Goal: Task Accomplishment & Management: Complete application form

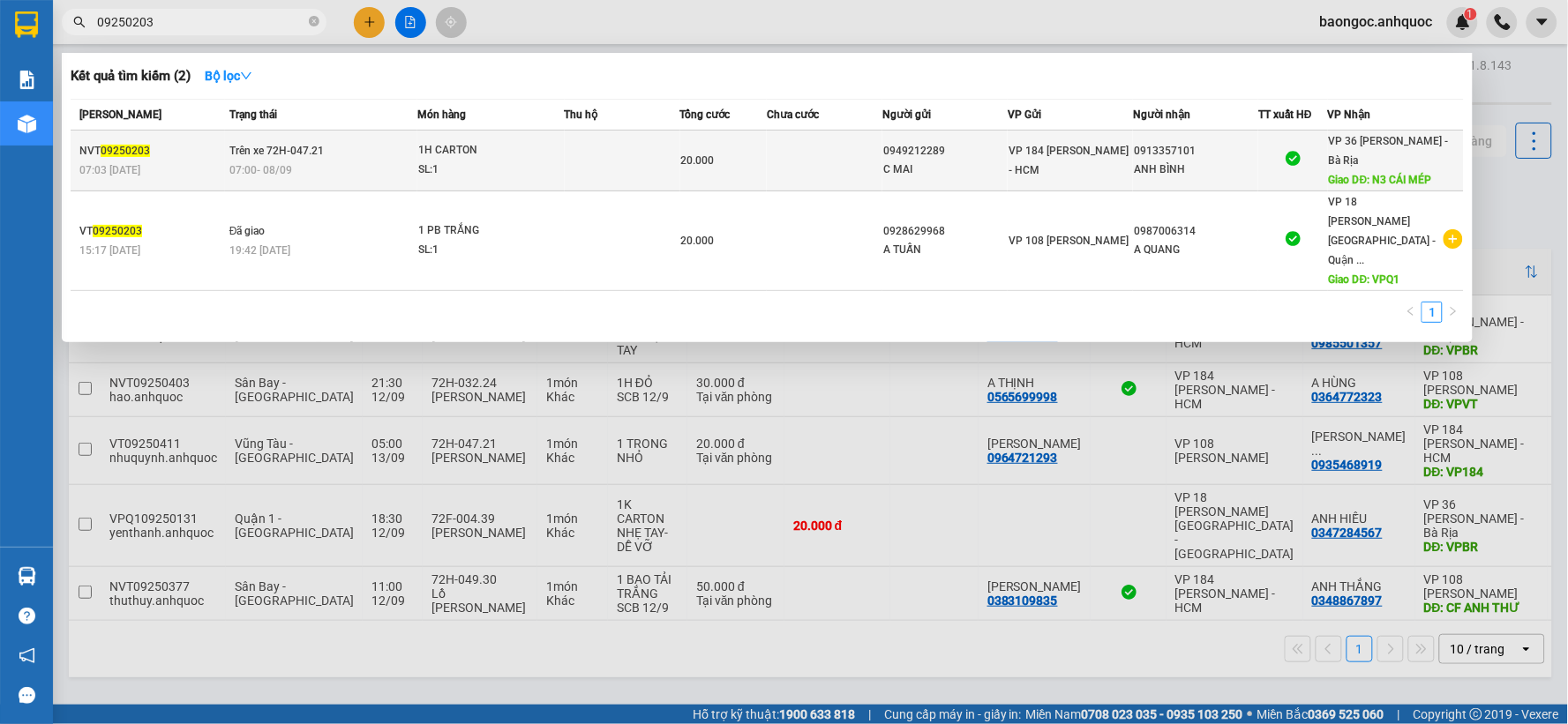
click at [174, 172] on div "07:03 [DATE]" at bounding box center [151, 171] width 145 height 19
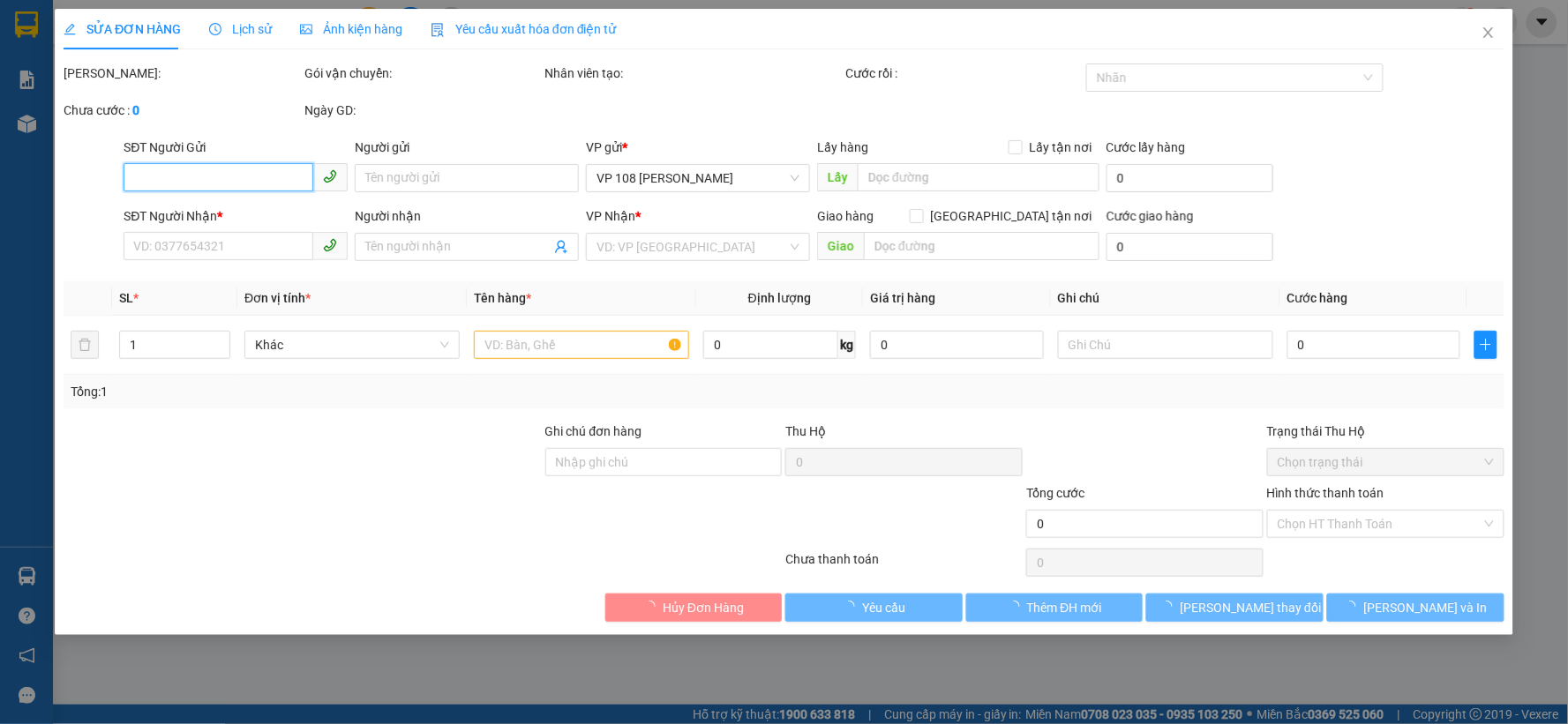
type input "0949212289"
type input "C MAI"
type input "0913357101"
type input "ANH BÌNH"
type input "N3 CÁI MÉP"
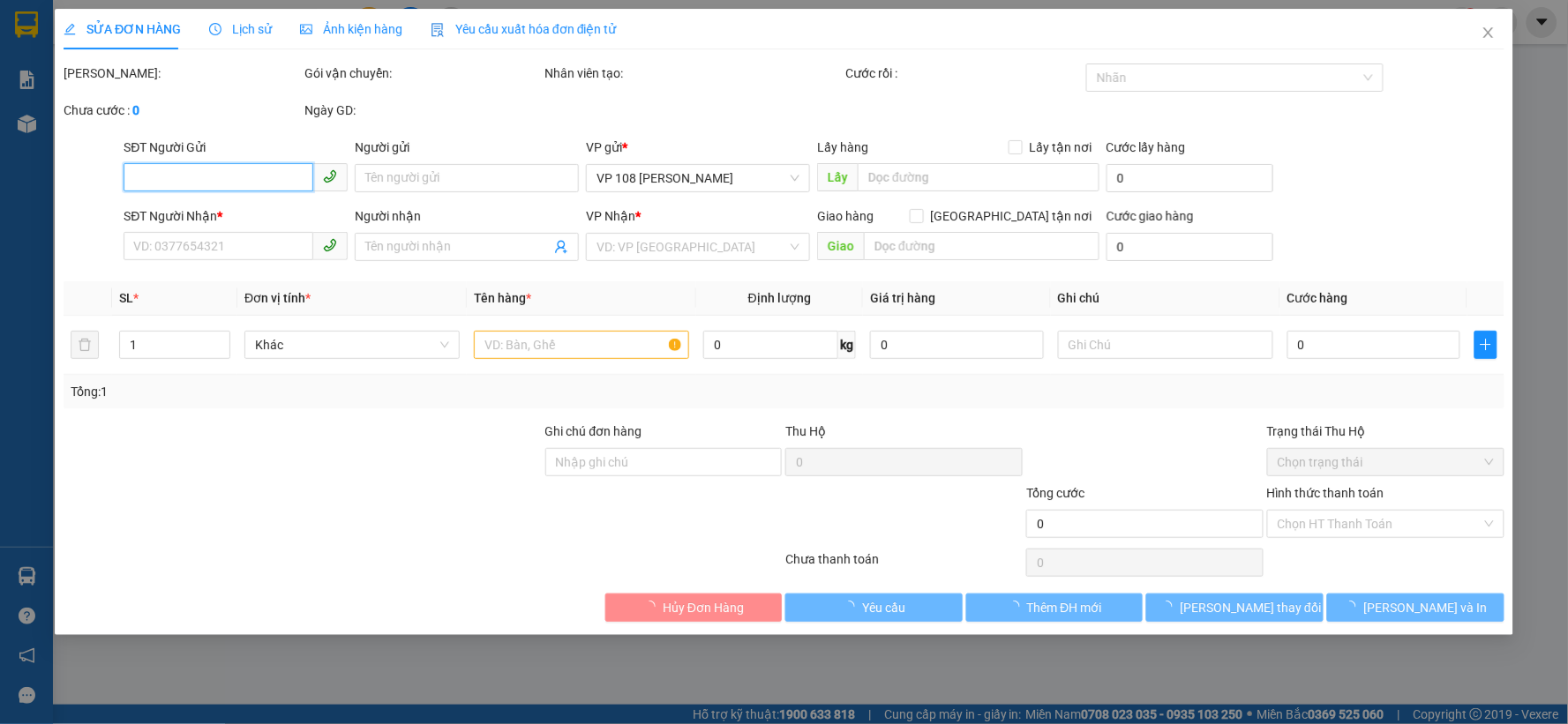
type input "20.000"
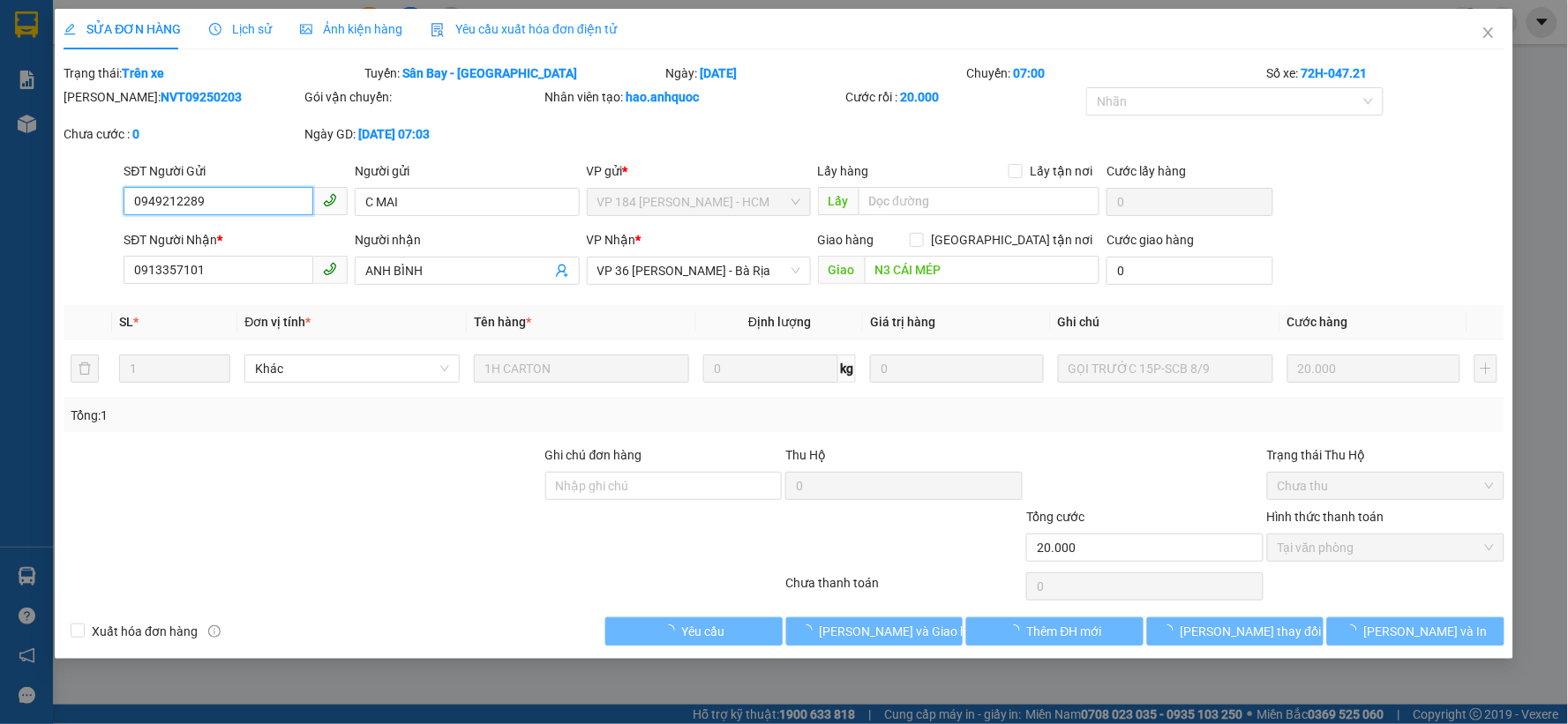
checkbox input "true"
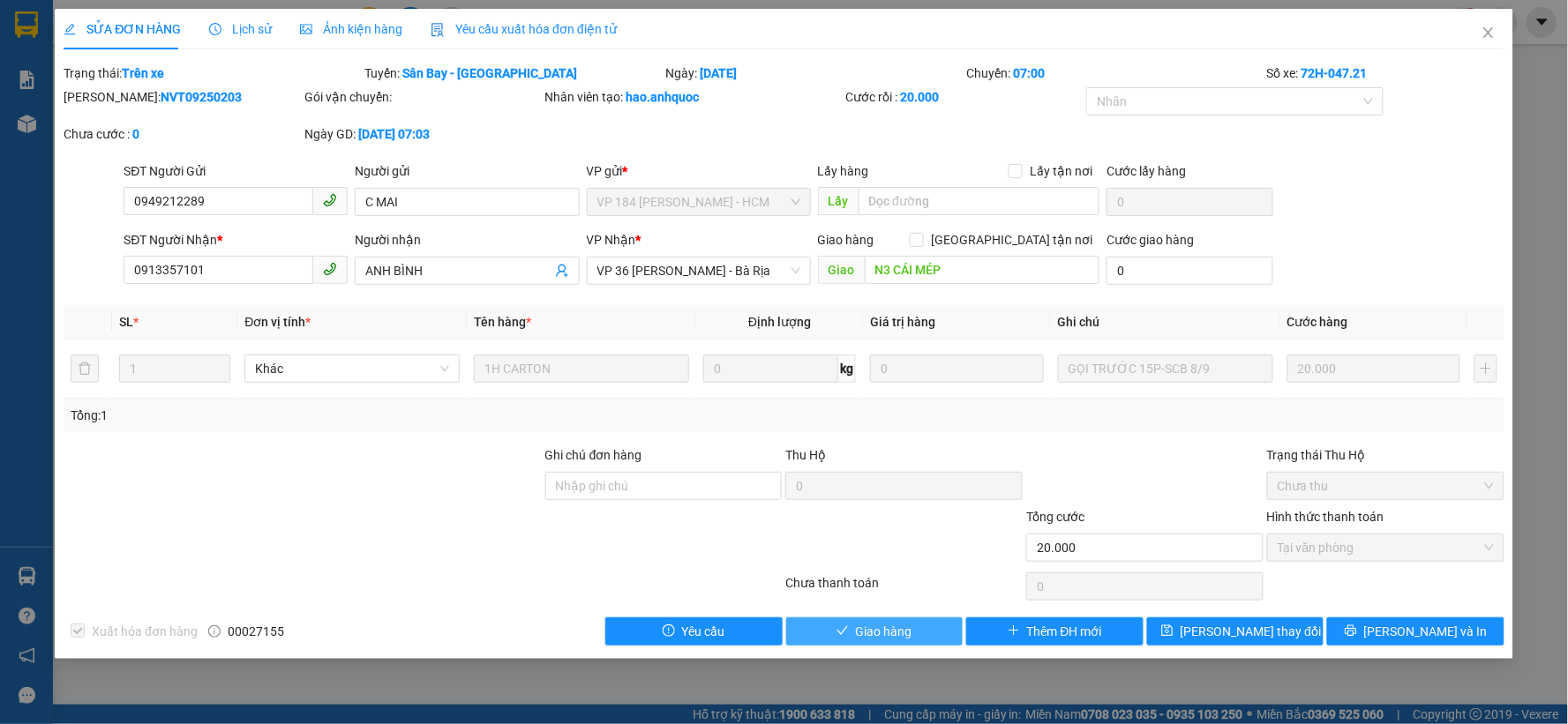
click at [890, 624] on span "Giao hàng" at bounding box center [884, 631] width 57 height 19
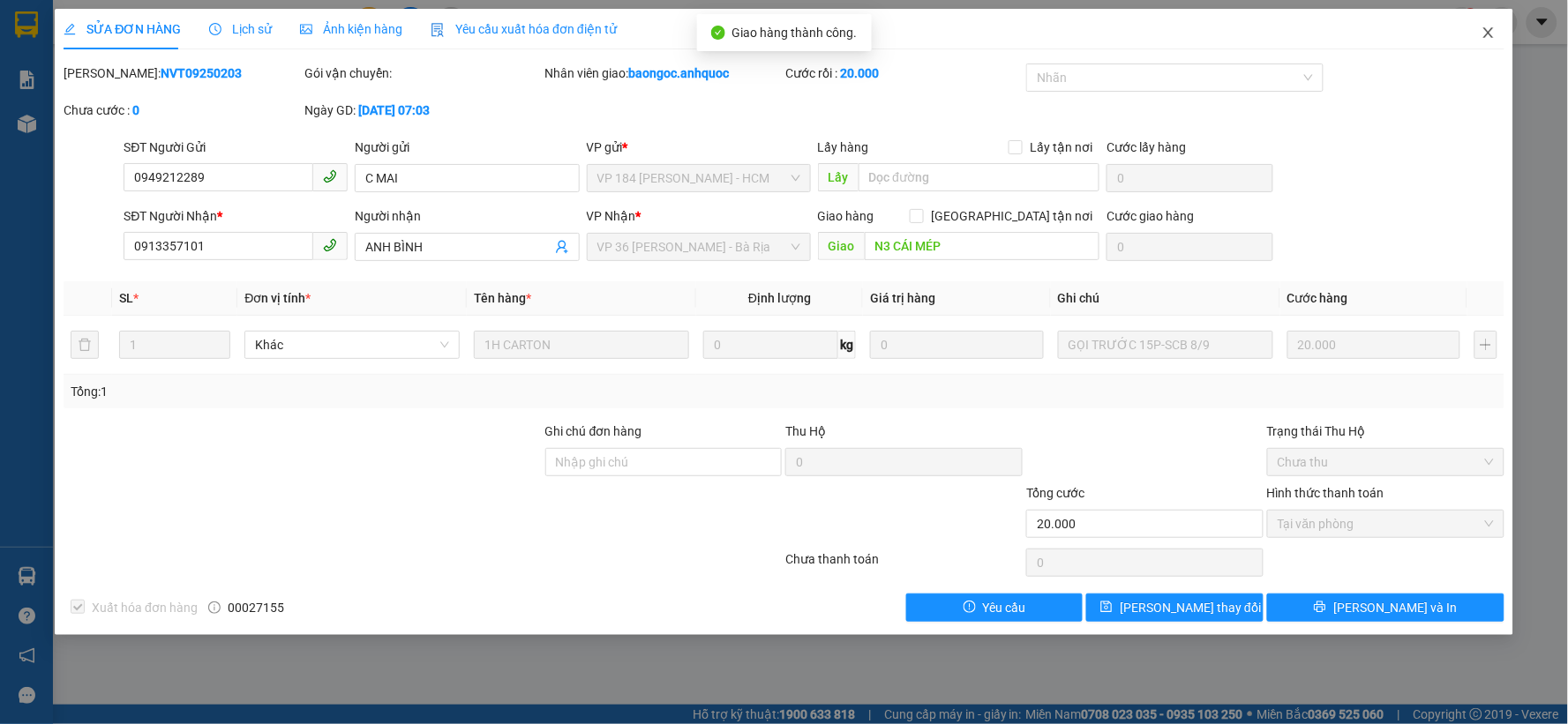
click at [1485, 37] on icon "close" at bounding box center [1488, 32] width 10 height 11
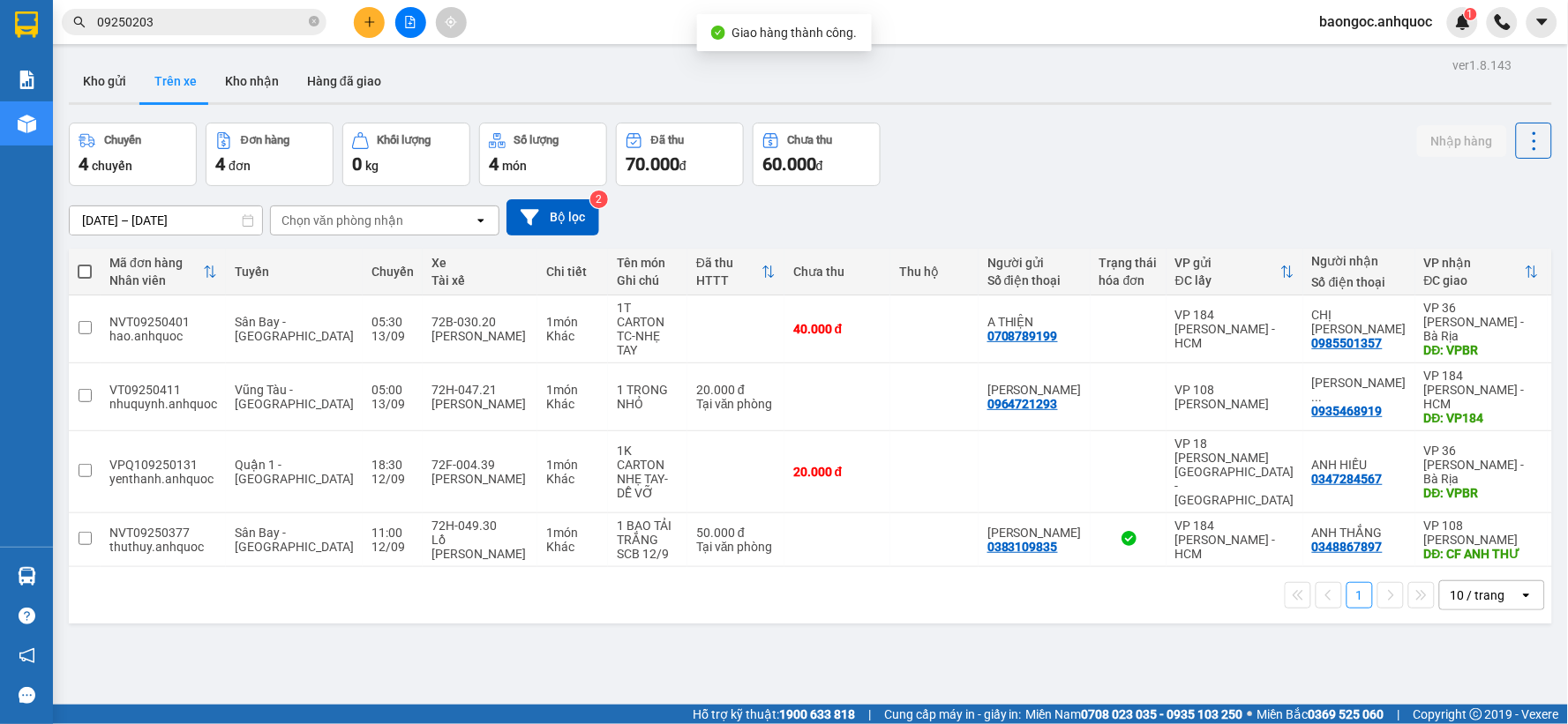
click at [217, 28] on input "09250203" at bounding box center [201, 22] width 208 height 19
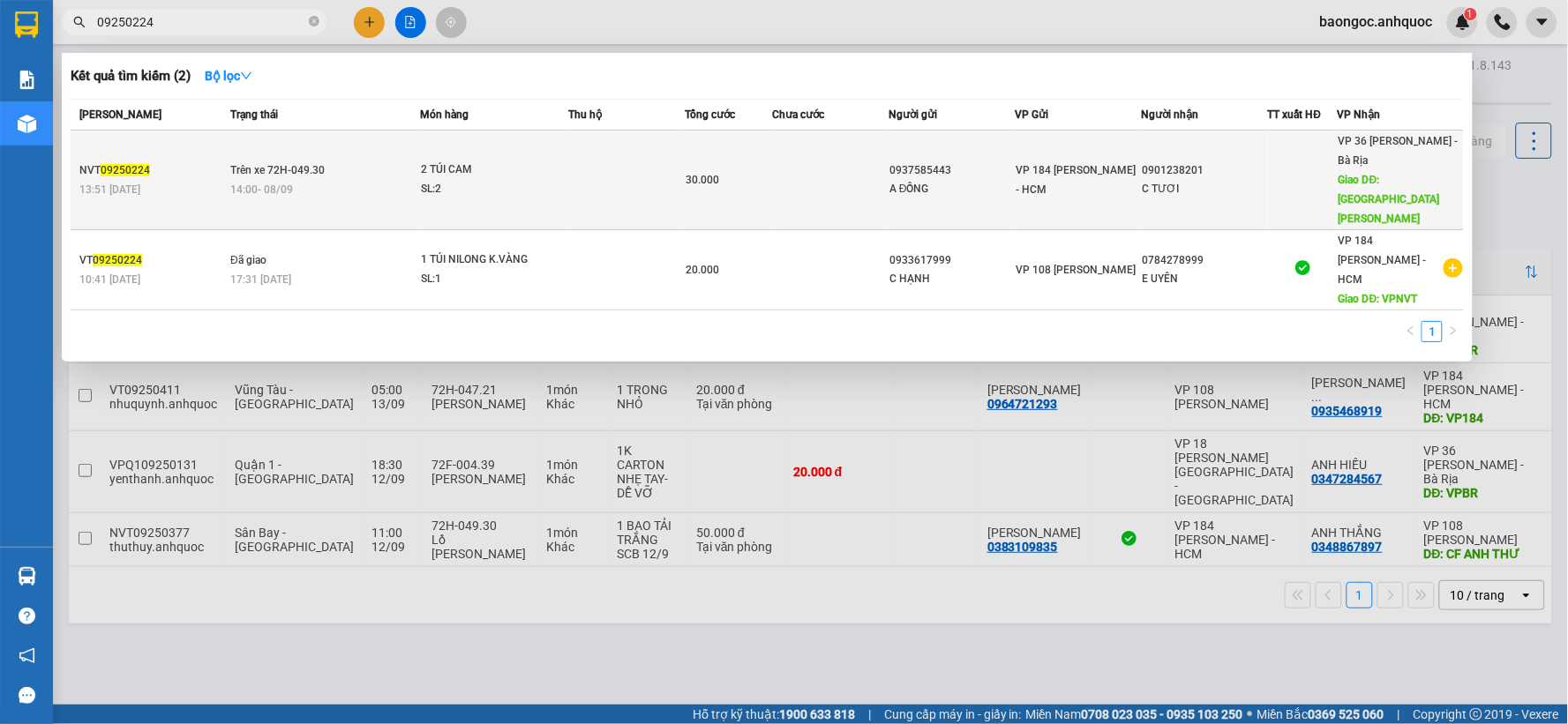
type input "09250224"
click at [247, 160] on td "Trên xe 72H-049.30 14:00 [DATE]" at bounding box center [322, 179] width 194 height 99
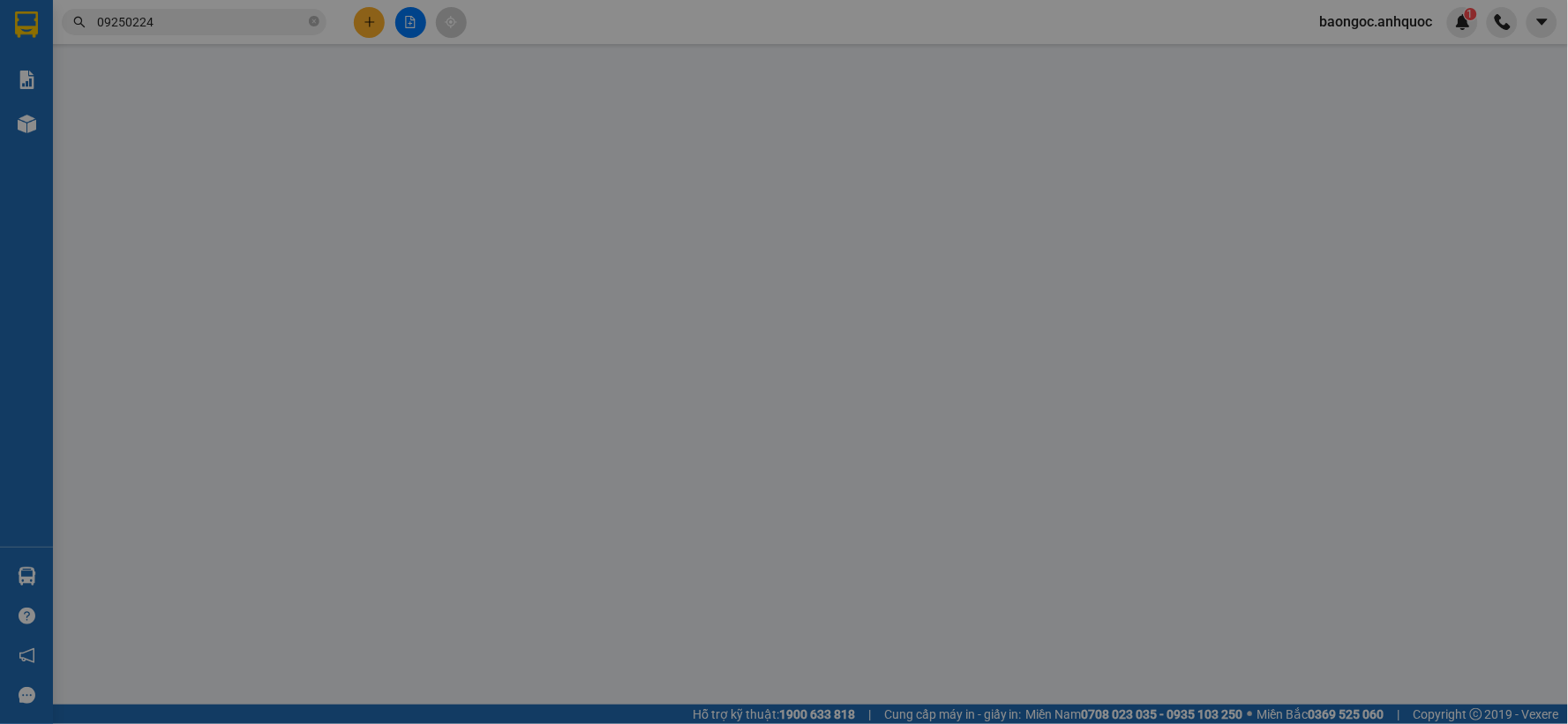
type input "0937585443"
type input "A ĐỒNG"
type input "0901238201"
type input "C TƯƠI"
type input "[GEOGRAPHIC_DATA][PERSON_NAME]"
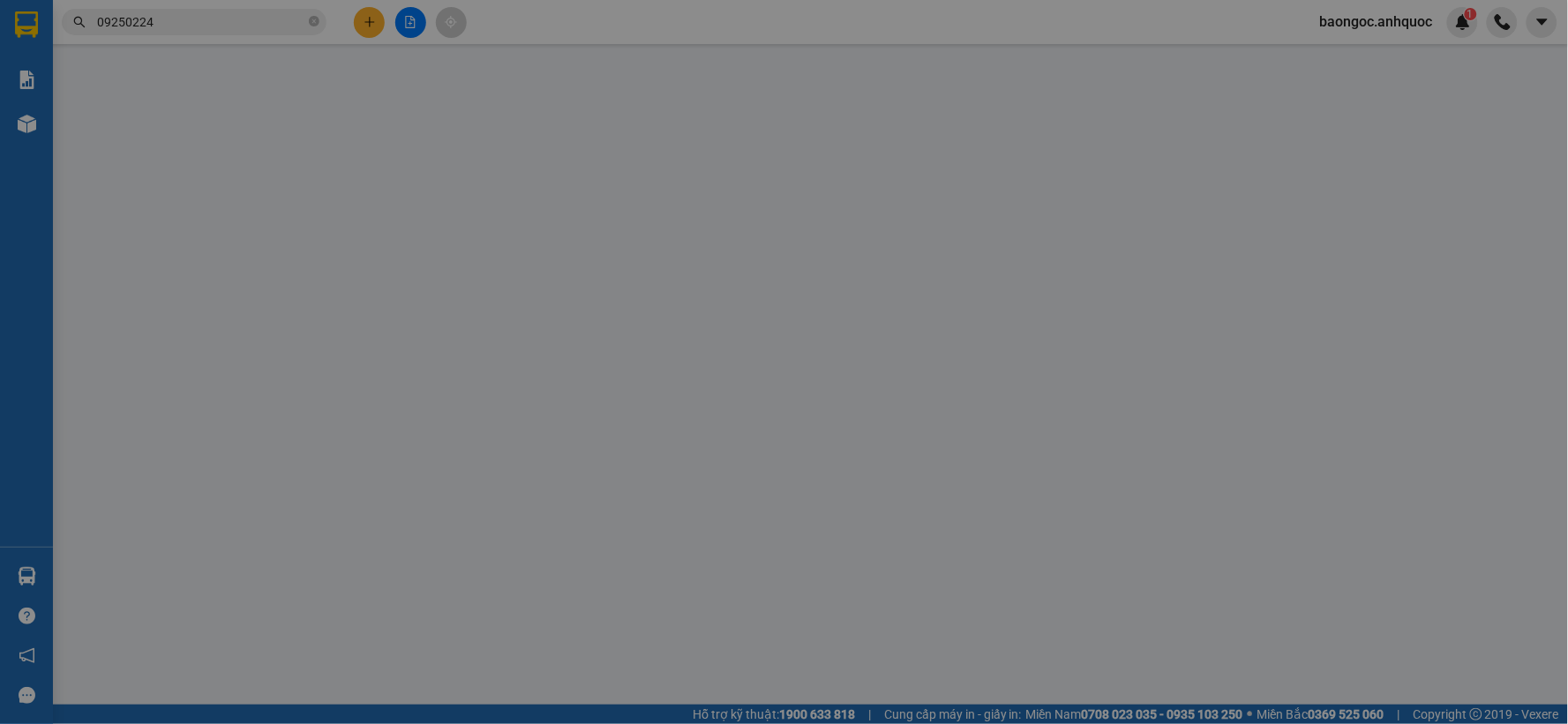
type input "TM 8/9 VP 184 HẢO"
type input "30.000"
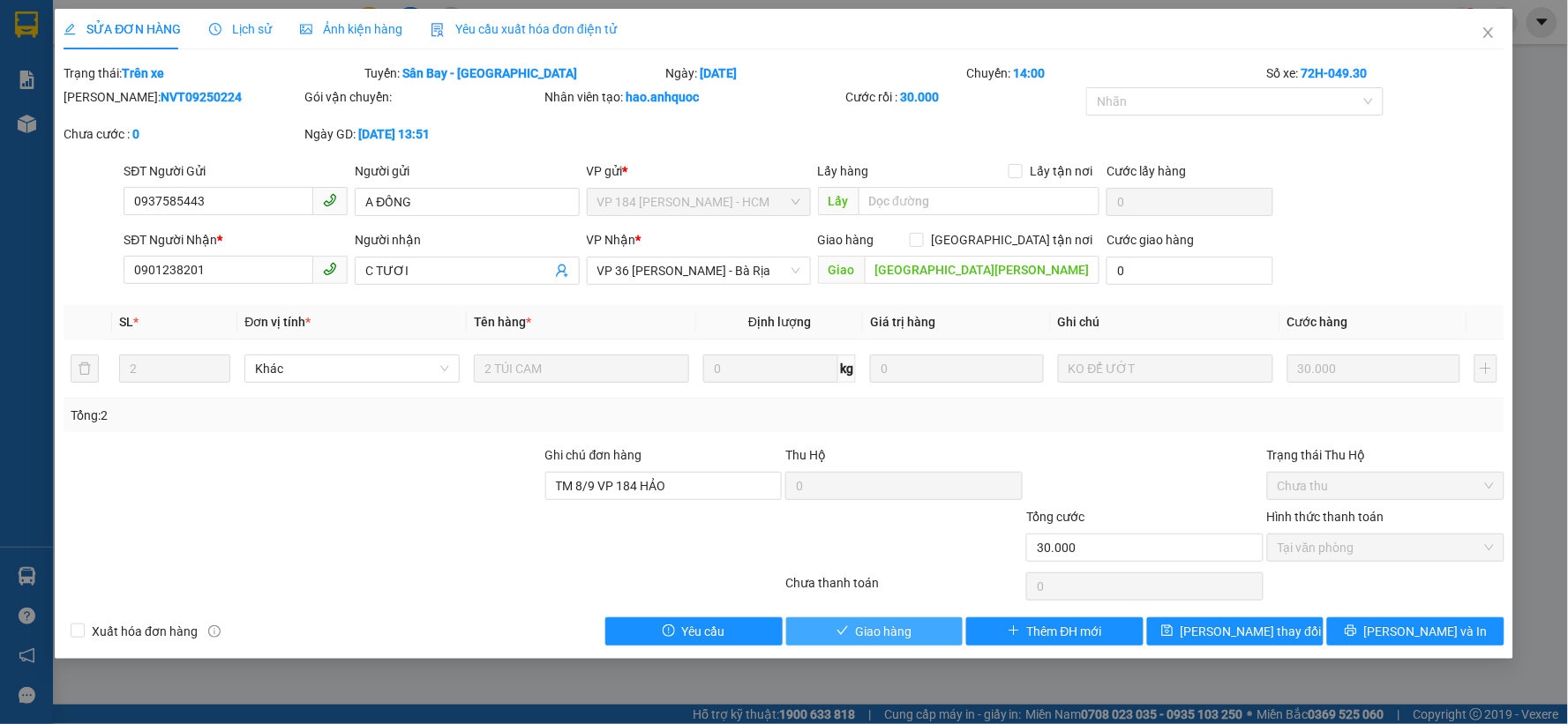
click at [907, 633] on span "Giao hàng" at bounding box center [884, 631] width 57 height 19
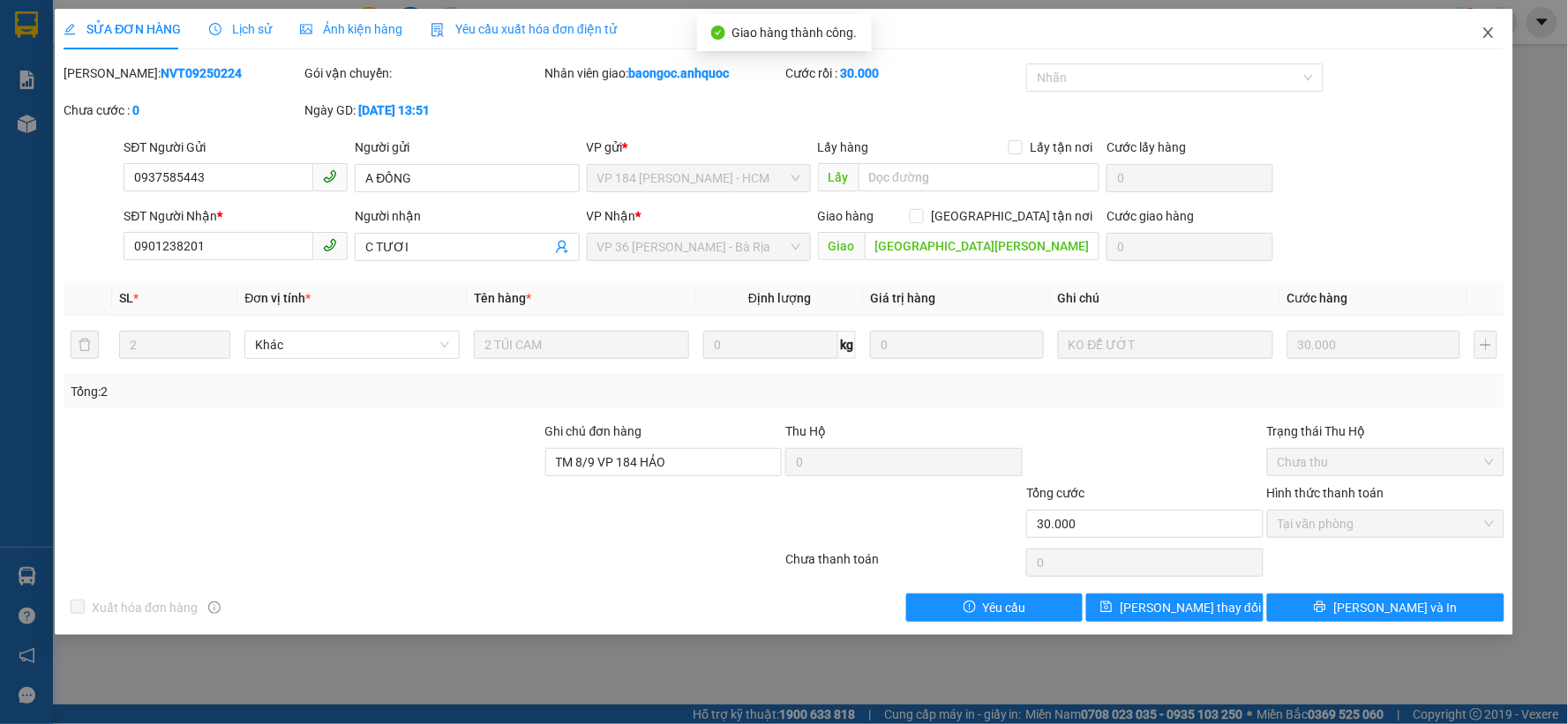
click at [1491, 29] on icon "close" at bounding box center [1488, 33] width 14 height 14
